Goal: Find specific page/section: Find specific page/section

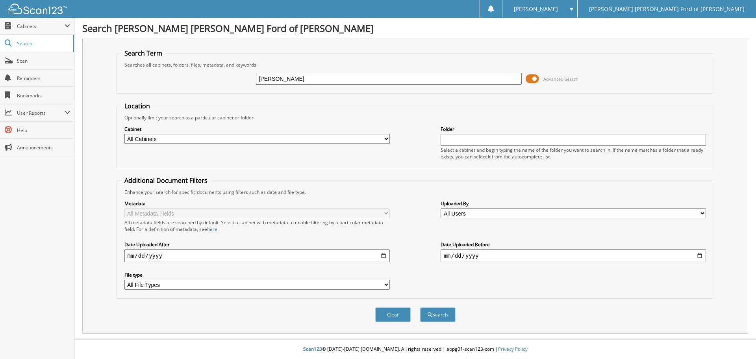
type input "[PERSON_NAME]"
click at [420, 307] on button "Search" at bounding box center [437, 314] width 35 height 15
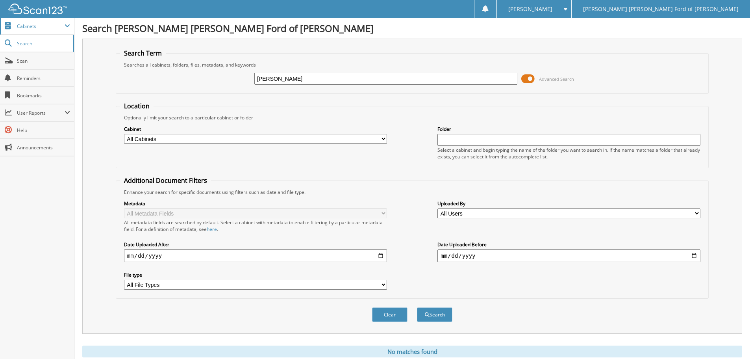
click at [19, 26] on span "Cabinets" at bounding box center [41, 26] width 48 height 7
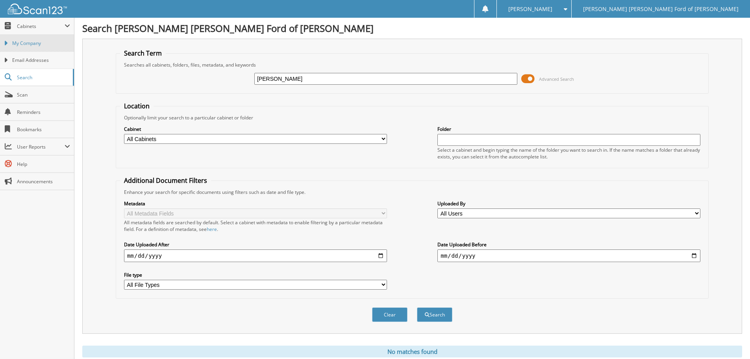
click at [23, 40] on span "My Company" at bounding box center [41, 43] width 58 height 7
